Goal: Find contact information

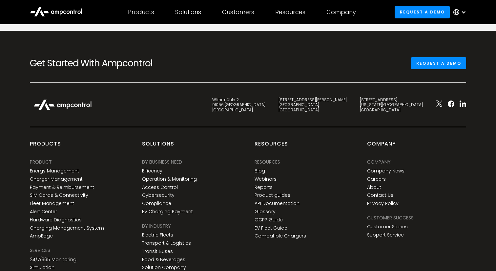
scroll to position [462, 0]
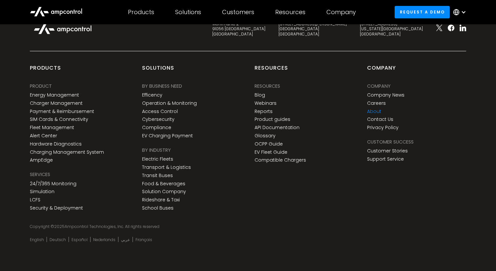
click at [374, 113] on link "About" at bounding box center [374, 112] width 14 height 6
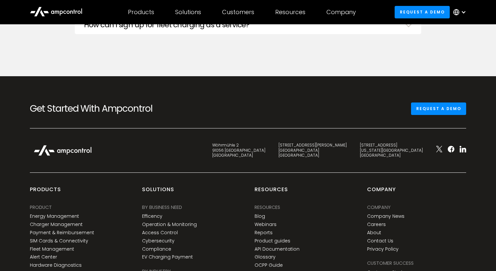
scroll to position [2446, 0]
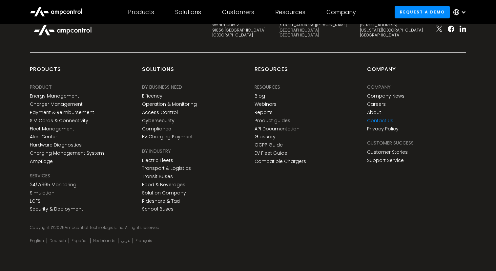
click at [381, 120] on link "Contact Us" at bounding box center [380, 121] width 26 height 6
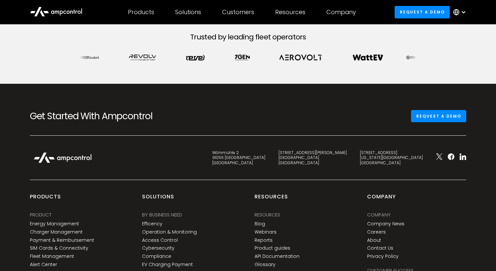
scroll to position [338, 0]
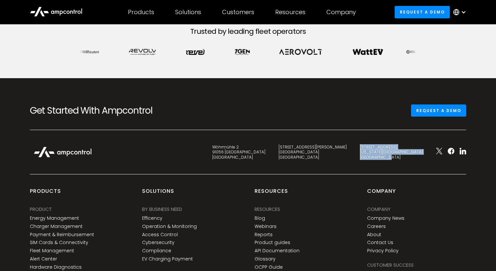
drag, startPoint x: 422, startPoint y: 156, endPoint x: 387, endPoint y: 147, distance: 36.0
click at [387, 147] on div "345 7th Avenue New York, NY 10001 United States" at bounding box center [392, 151] width 76 height 15
copy div "345 7th Avenue New York, NY 10001 United States"
click at [375, 232] on link "About" at bounding box center [374, 235] width 14 height 6
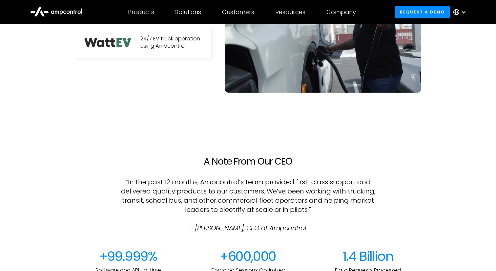
scroll to position [474, 0]
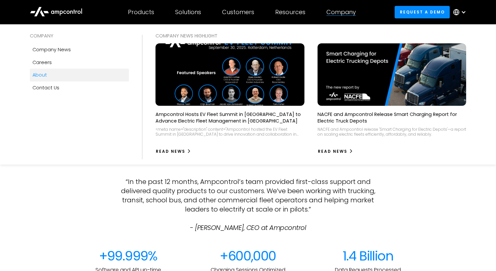
click at [341, 11] on div "Company" at bounding box center [342, 12] width 30 height 7
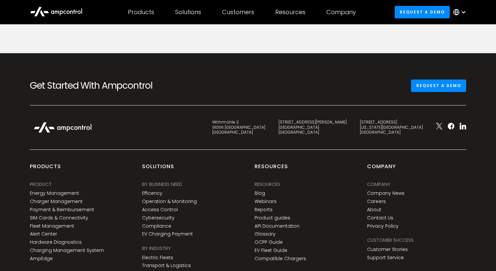
scroll to position [2446, 0]
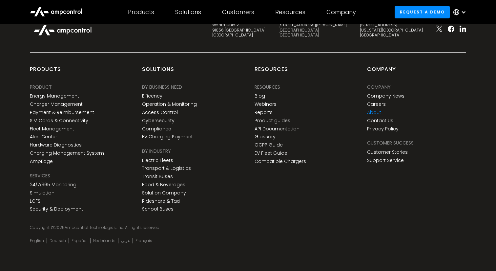
click at [376, 110] on link "About" at bounding box center [374, 113] width 14 height 6
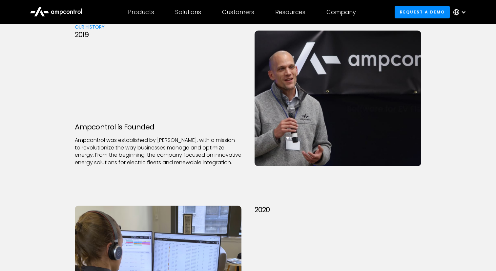
scroll to position [784, 0]
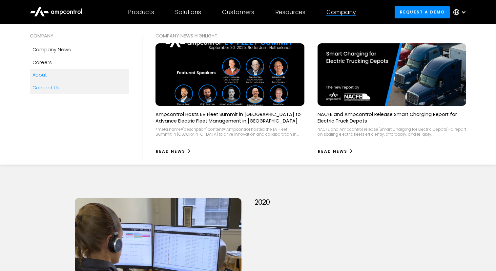
click at [56, 84] on div "Contact Us" at bounding box center [46, 87] width 27 height 7
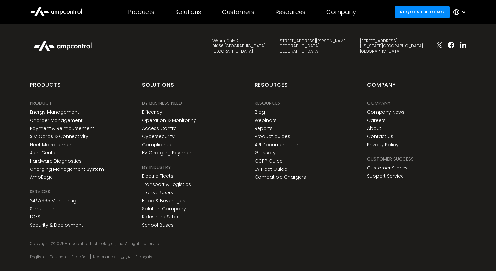
scroll to position [462, 0]
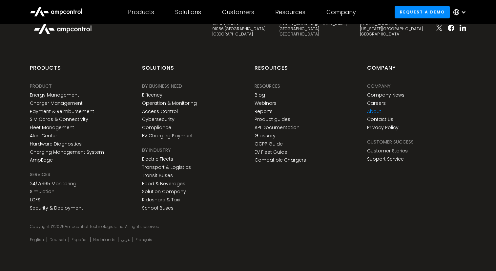
click at [373, 111] on link "About" at bounding box center [374, 112] width 14 height 6
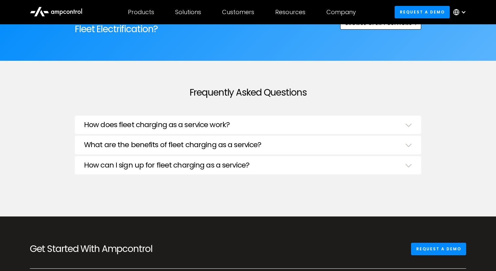
scroll to position [2446, 0]
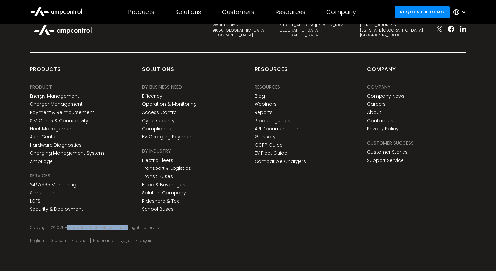
drag, startPoint x: 65, startPoint y: 225, endPoint x: 125, endPoint y: 226, distance: 59.8
click at [125, 226] on div "Copyright © 2025 Ampcontrol Technologies, Inc. All rights reserved" at bounding box center [248, 227] width 437 height 5
copy div "Ampcontrol Technologies, Inc."
